Goal: Navigation & Orientation: Find specific page/section

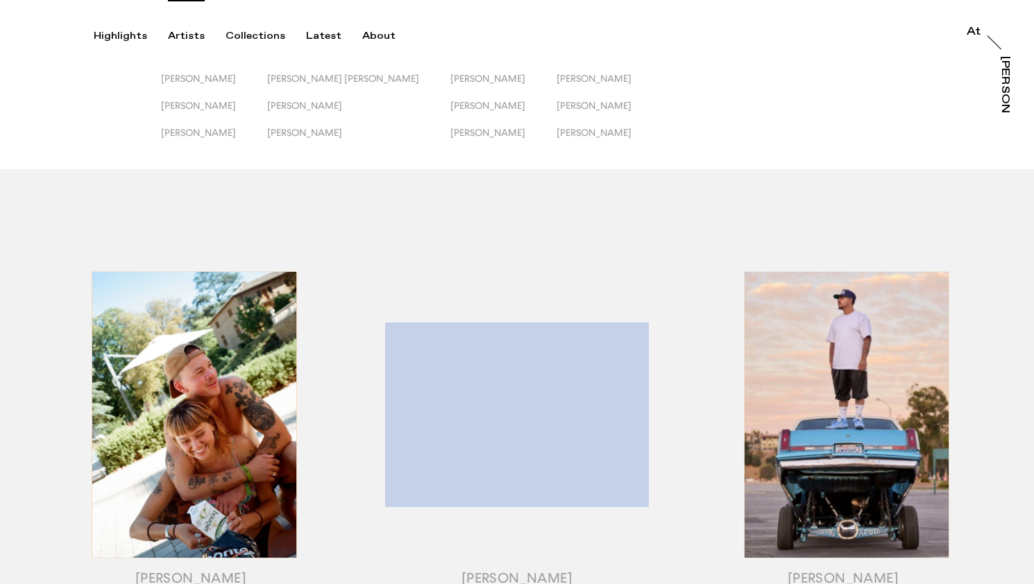
click at [184, 34] on div "Artists" at bounding box center [186, 36] width 37 height 12
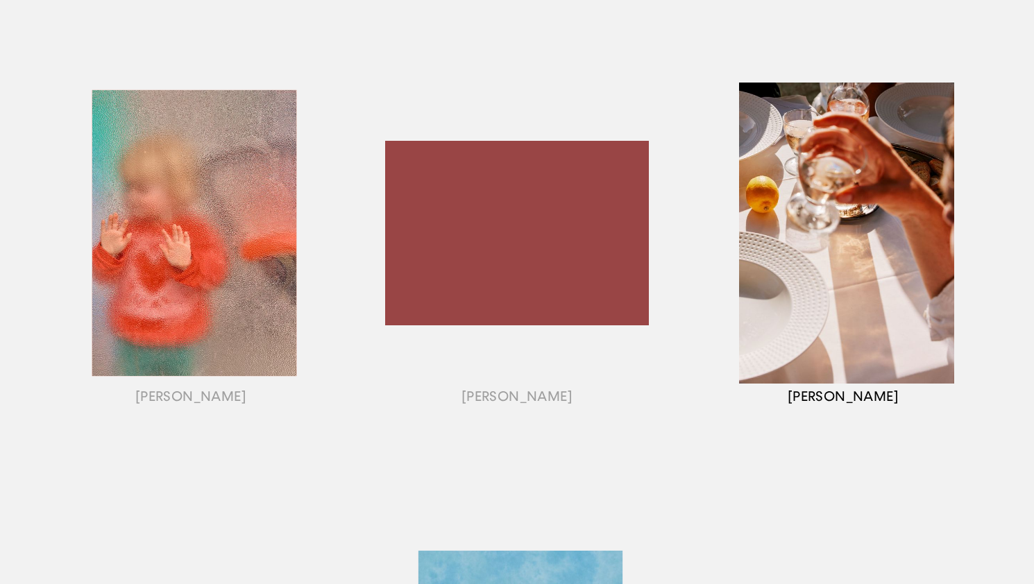
scroll to position [1098, 0]
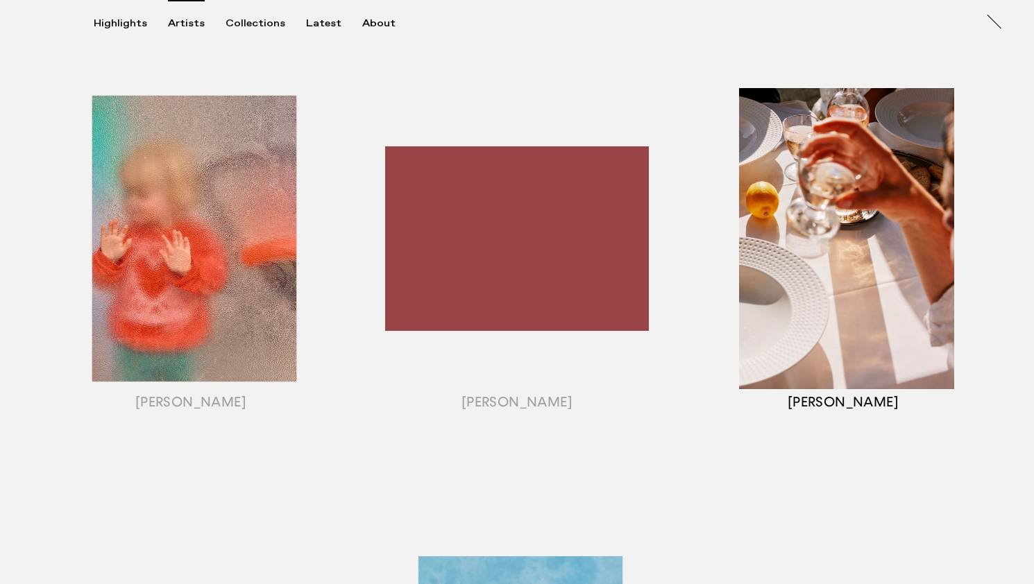
click at [829, 271] on div "button" at bounding box center [843, 256] width 326 height 433
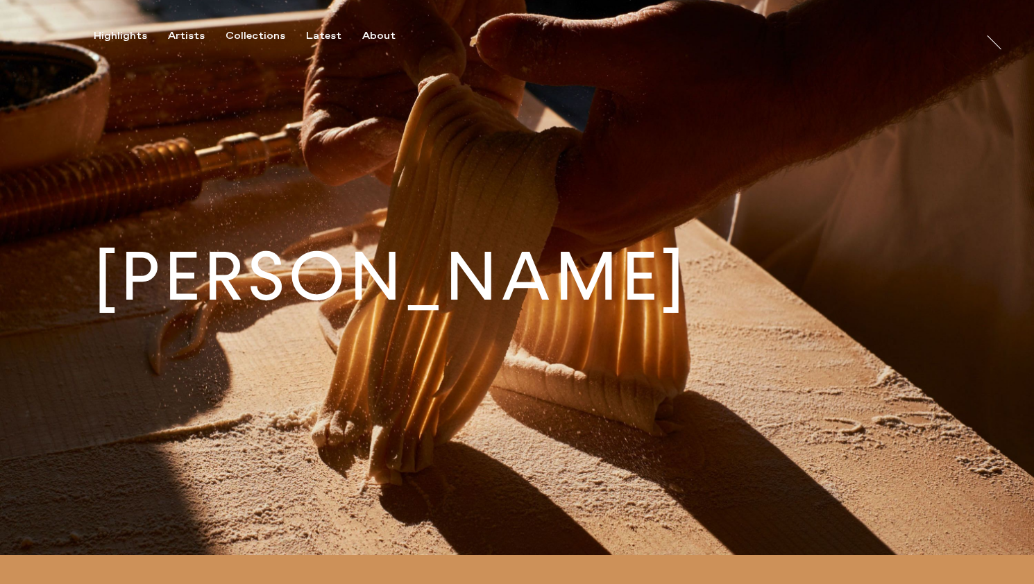
click at [909, 228] on img at bounding box center [517, 277] width 1034 height 555
click at [188, 33] on div "Artists" at bounding box center [186, 36] width 37 height 12
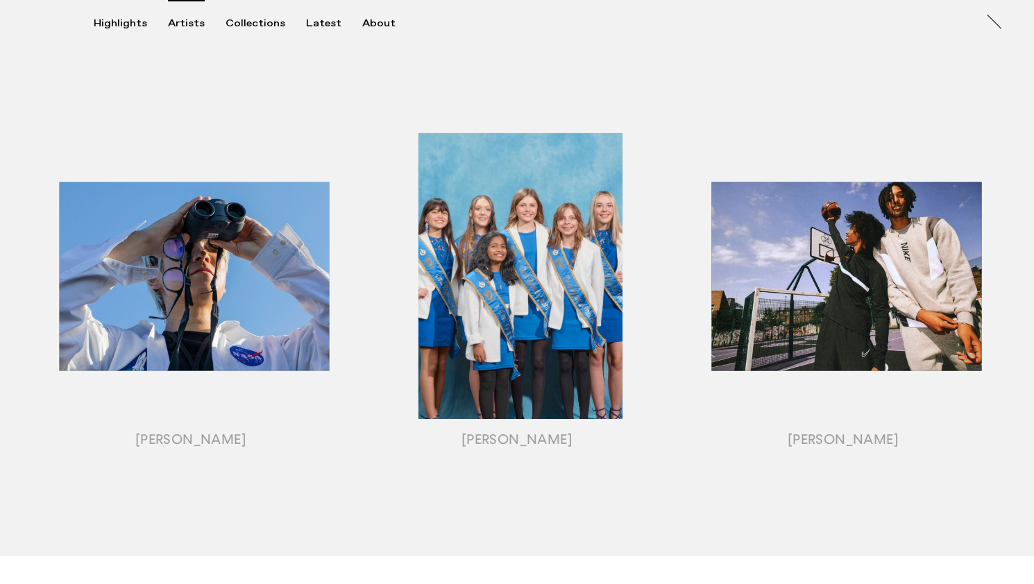
scroll to position [1469, 0]
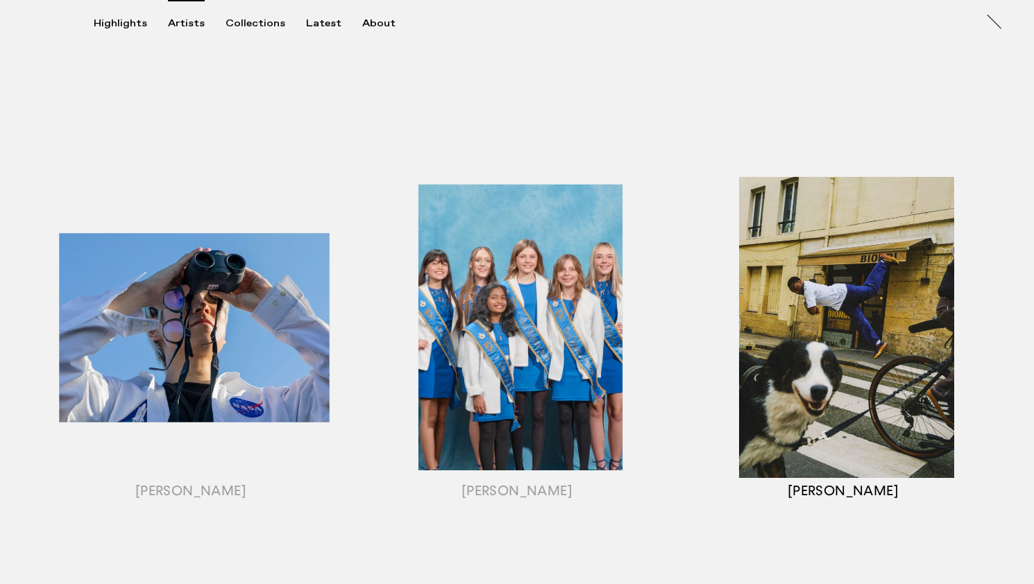
click at [905, 316] on div "button" at bounding box center [843, 344] width 326 height 433
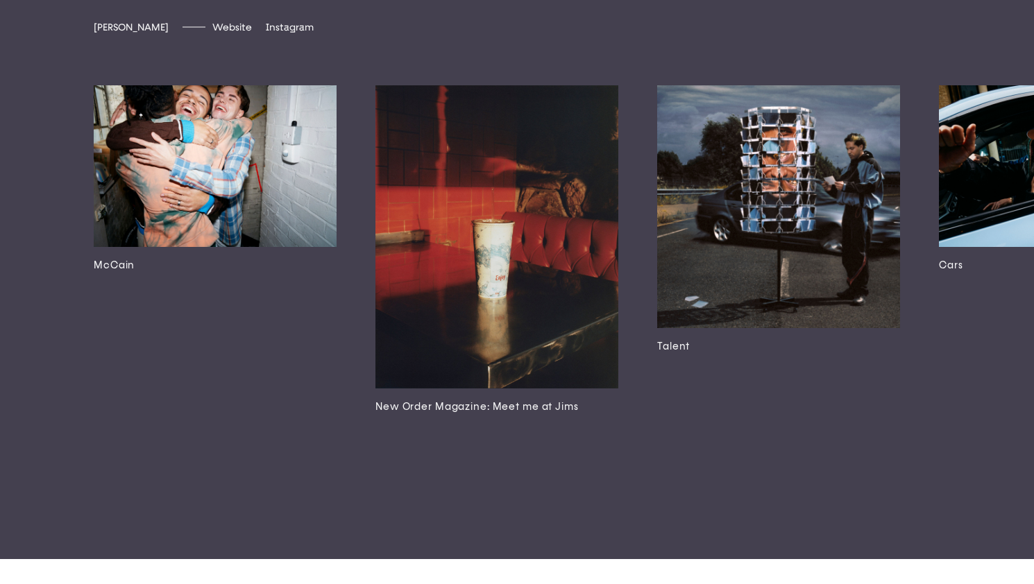
scroll to position [3244, 0]
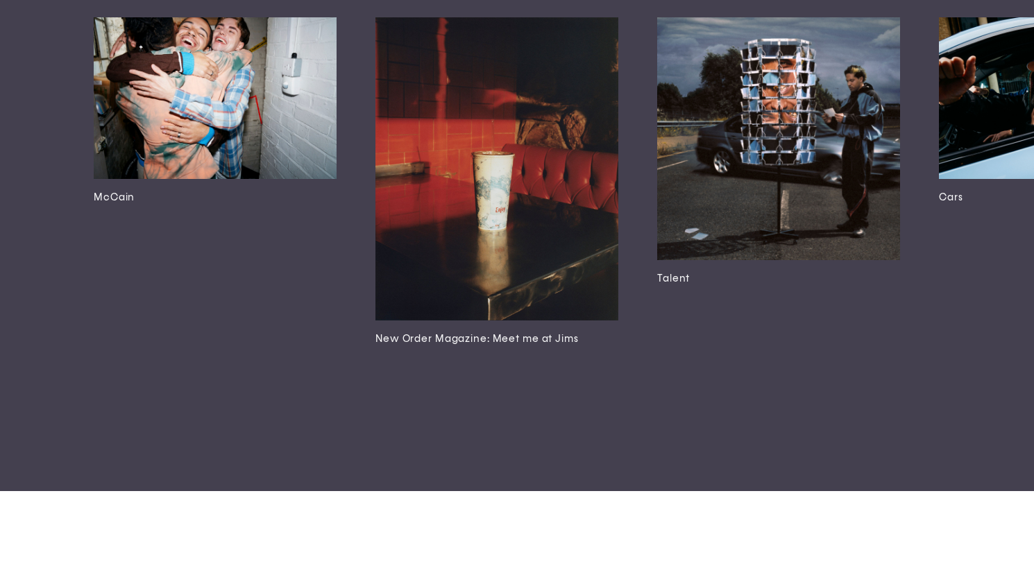
click at [721, 260] on img at bounding box center [778, 138] width 243 height 243
